Goal: Information Seeking & Learning: Check status

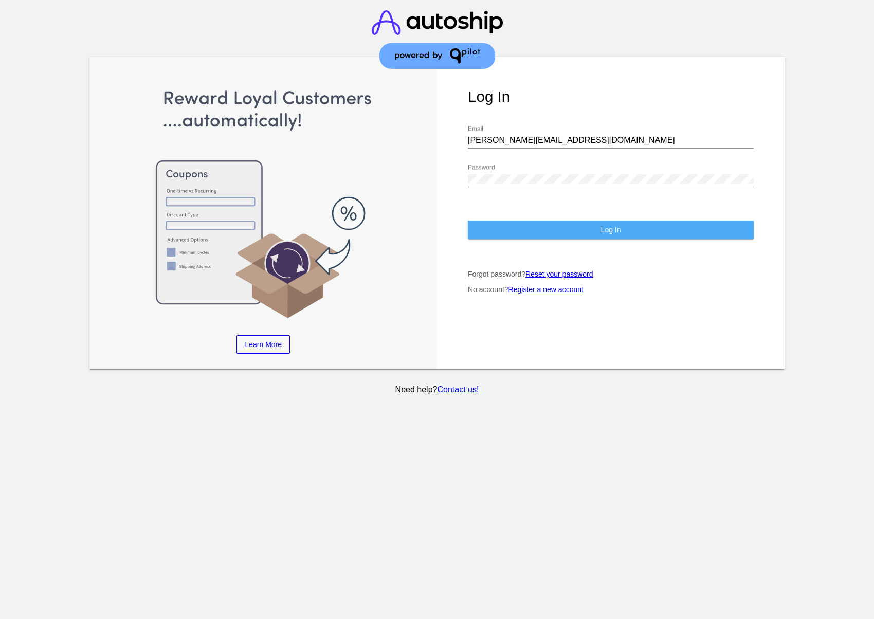
click at [605, 230] on span "Log In" at bounding box center [611, 230] width 20 height 8
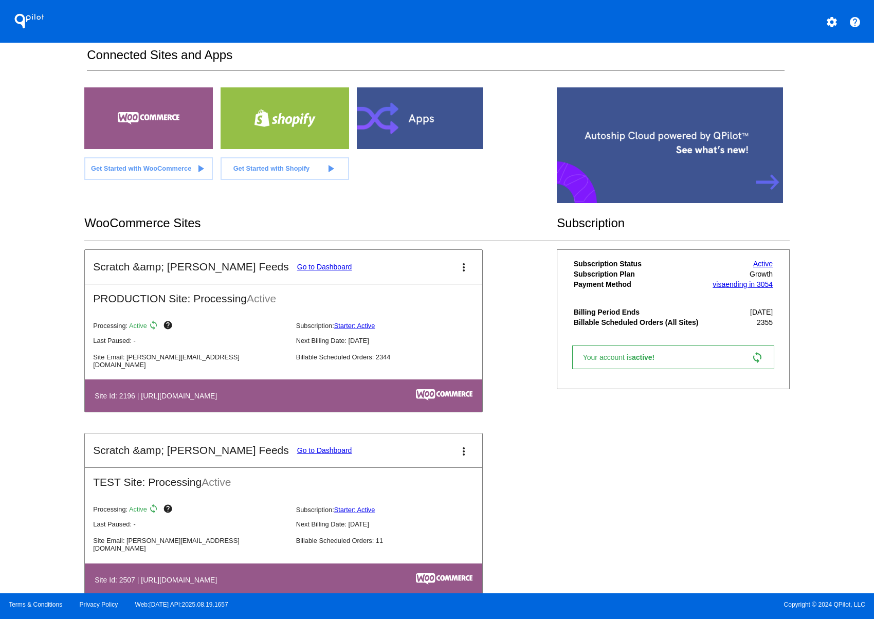
scroll to position [192, 0]
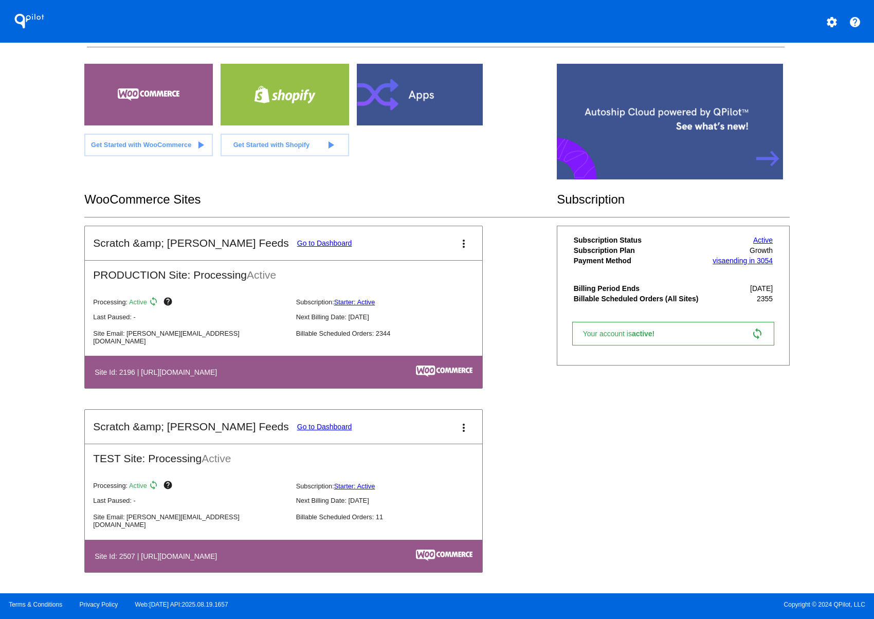
click at [297, 239] on link "Go to Dashboard" at bounding box center [324, 243] width 55 height 8
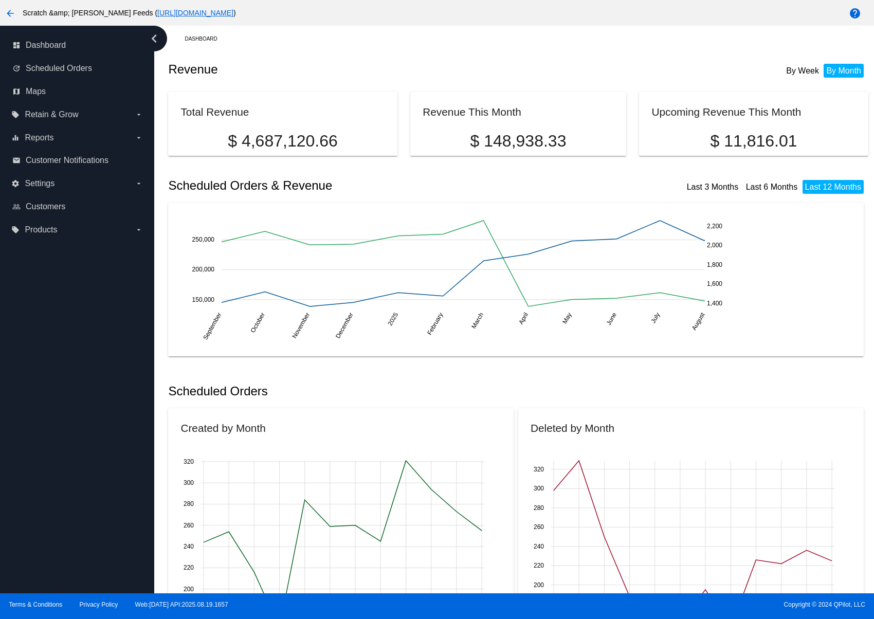
click at [793, 68] on li "By Week" at bounding box center [802, 71] width 38 height 14
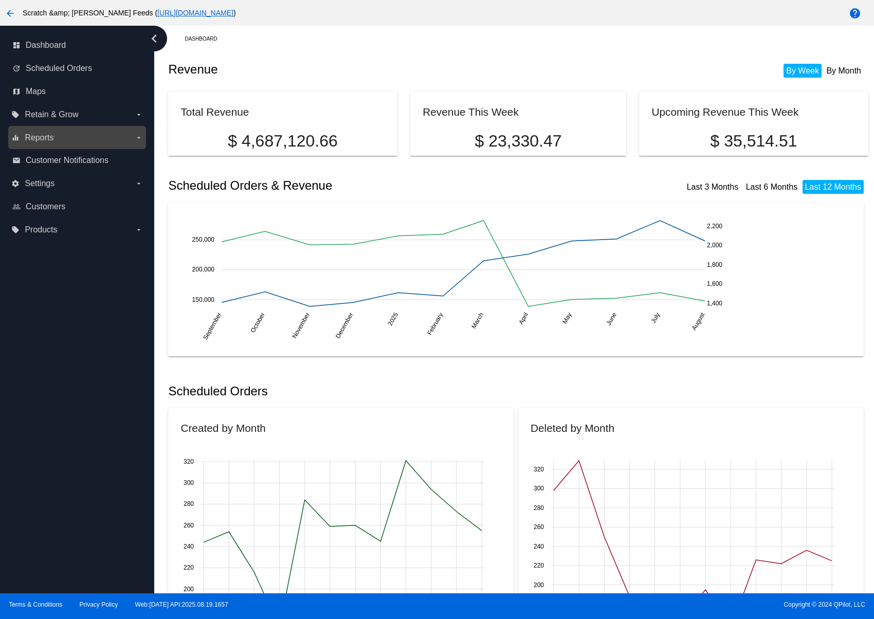
click at [142, 137] on icon "arrow_drop_down" at bounding box center [139, 138] width 8 height 8
click at [0, 0] on input "equalizer Reports arrow_drop_down" at bounding box center [0, 0] width 0 height 0
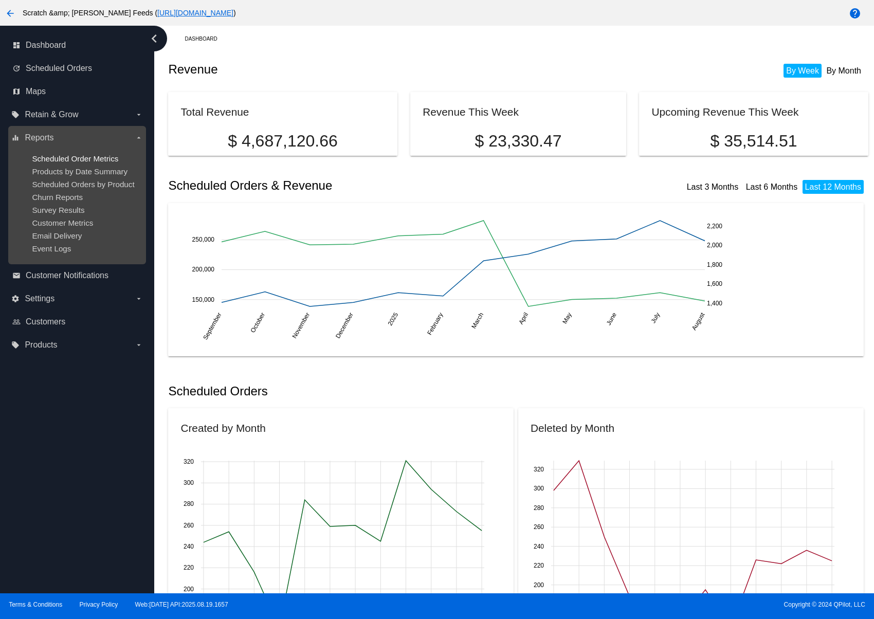
click at [83, 156] on span "Scheduled Order Metrics" at bounding box center [75, 158] width 86 height 9
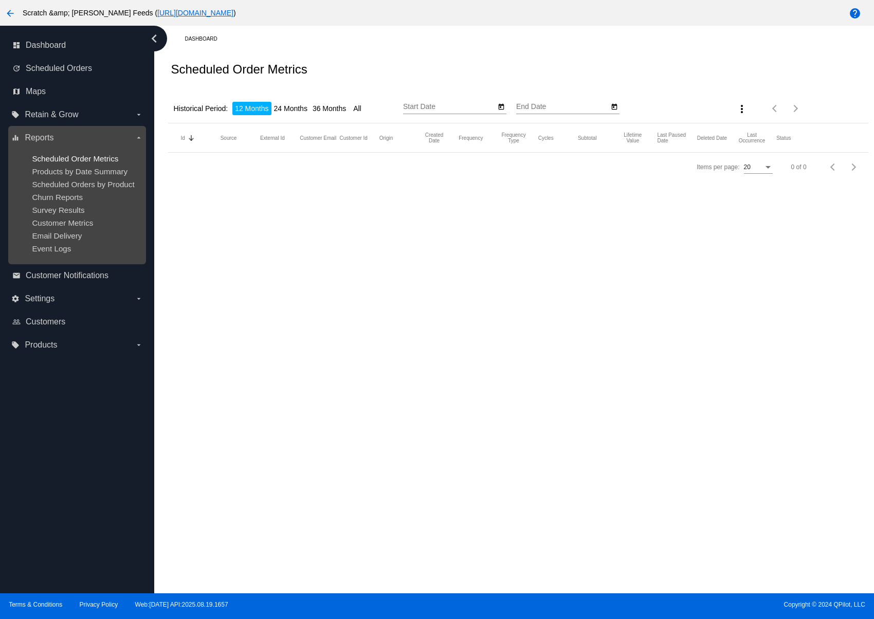
type input "[DATE]"
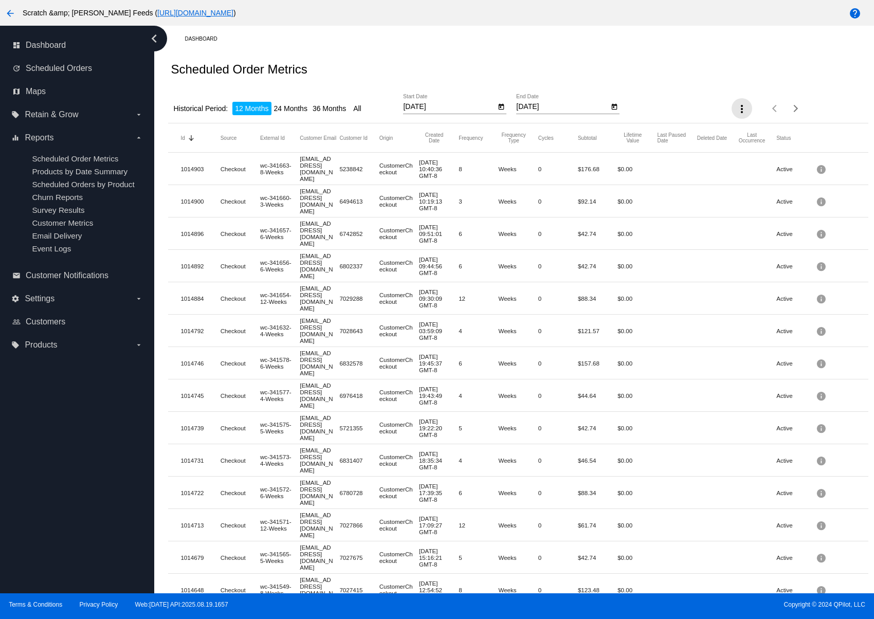
click at [735, 109] on mat-icon "more_vert" at bounding box center [741, 109] width 12 height 12
click at [687, 69] on div at bounding box center [437, 309] width 874 height 619
click at [73, 43] on link "dashboard Dashboard" at bounding box center [77, 45] width 131 height 16
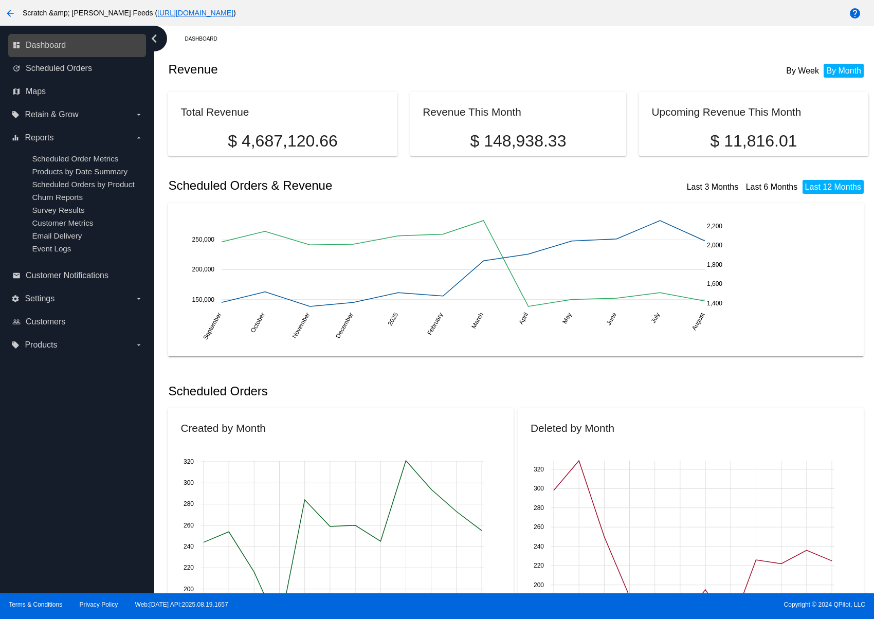
click at [83, 39] on link "dashboard Dashboard" at bounding box center [77, 45] width 131 height 16
click at [67, 44] on link "dashboard Dashboard" at bounding box center [77, 45] width 131 height 16
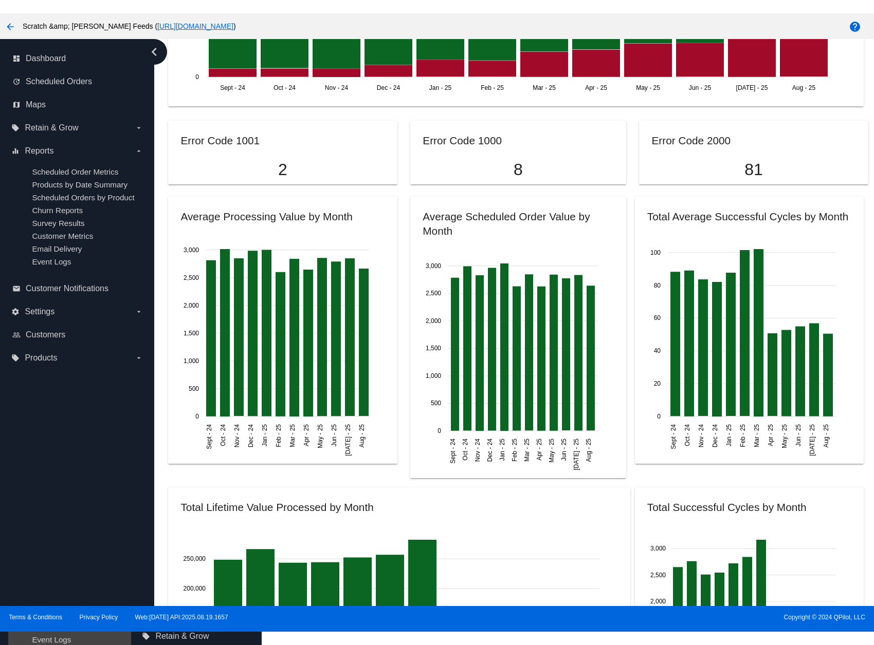
scroll to position [976, 0]
